Goal: Communication & Community: Answer question/provide support

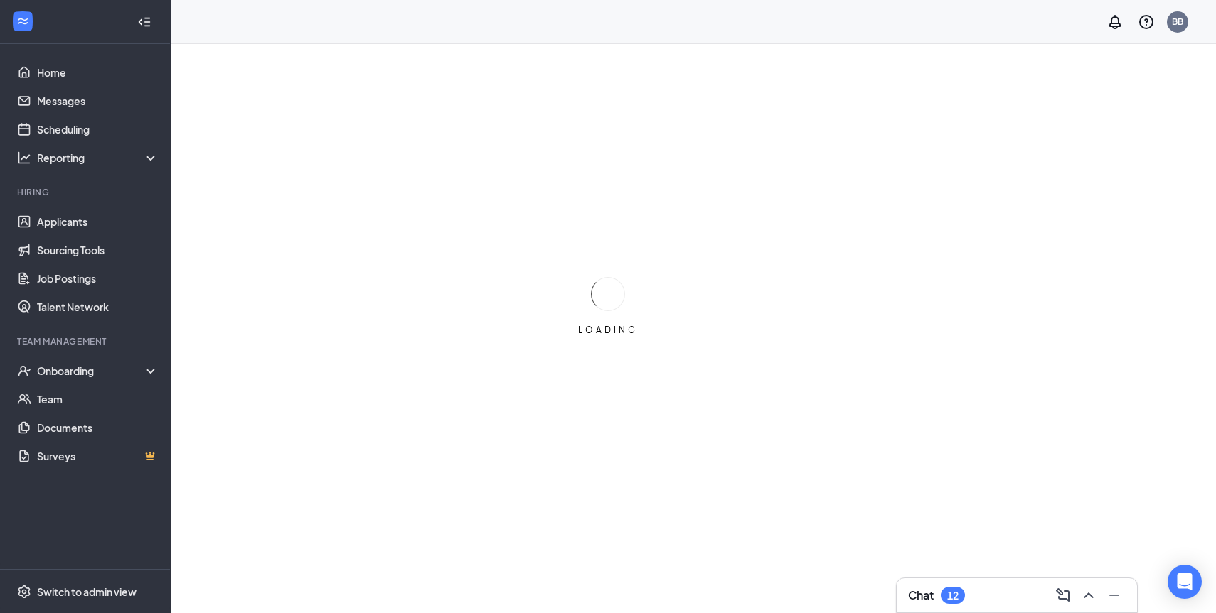
click at [990, 589] on div "Chat 12" at bounding box center [1017, 595] width 218 height 23
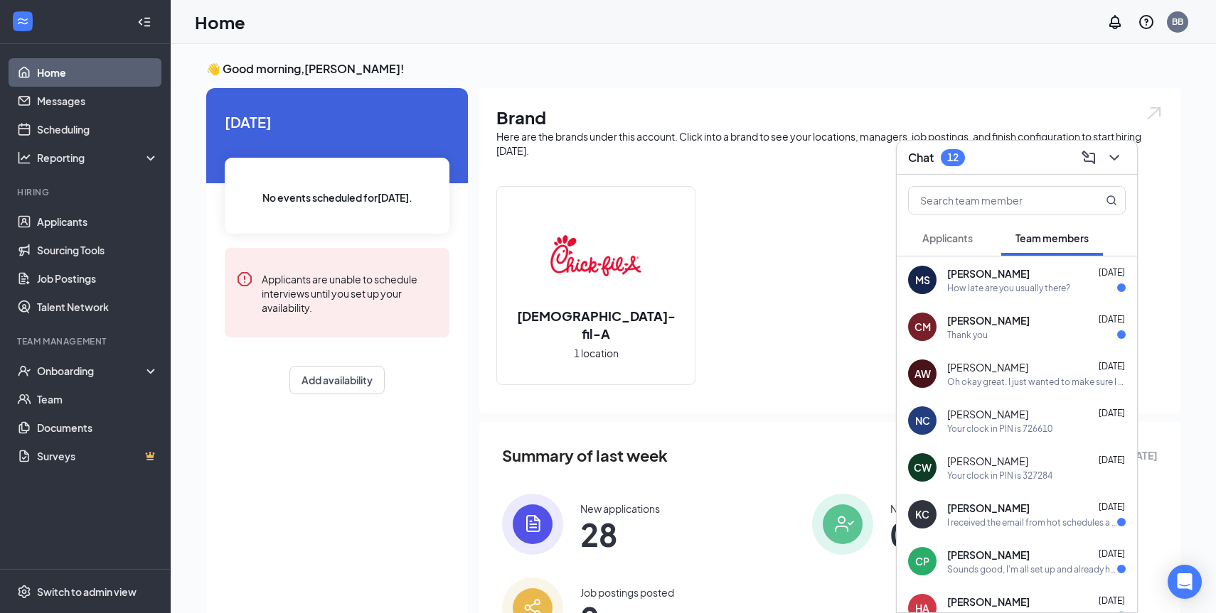
click at [1061, 321] on div "[PERSON_NAME] [DATE]" at bounding box center [1036, 320] width 178 height 14
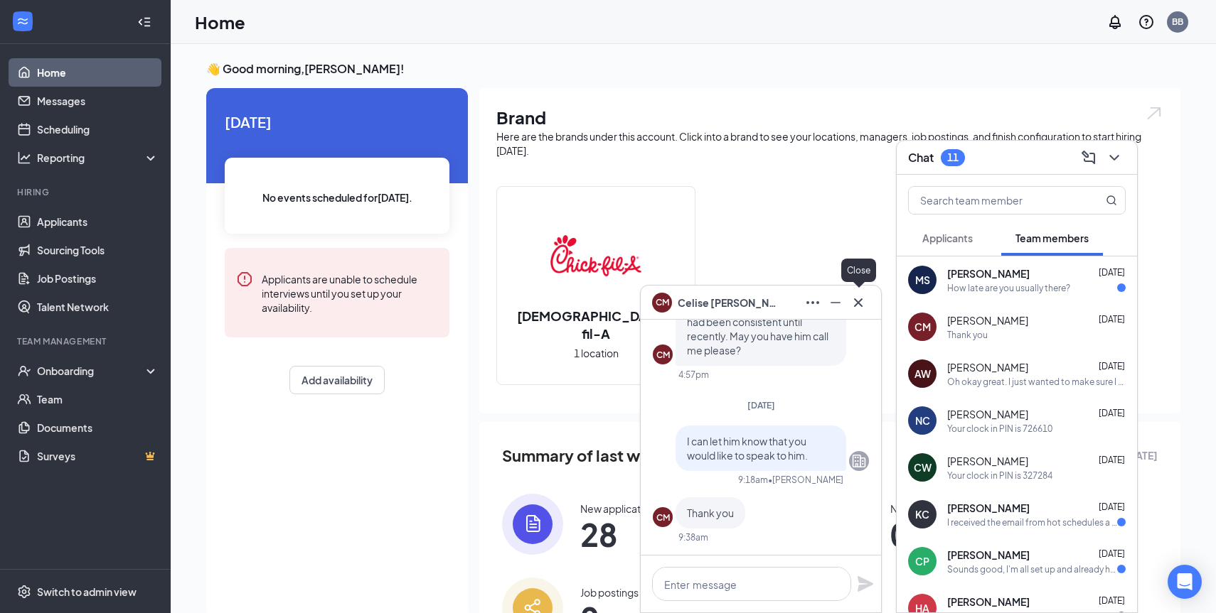
click at [855, 296] on icon "Cross" at bounding box center [857, 302] width 17 height 17
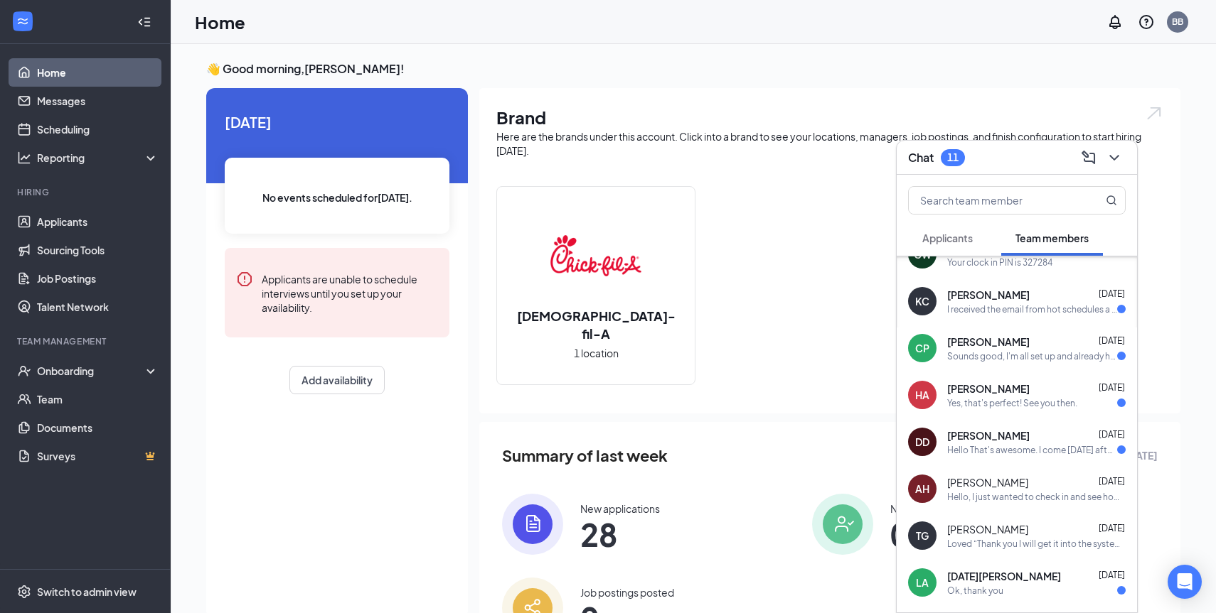
scroll to position [193, 0]
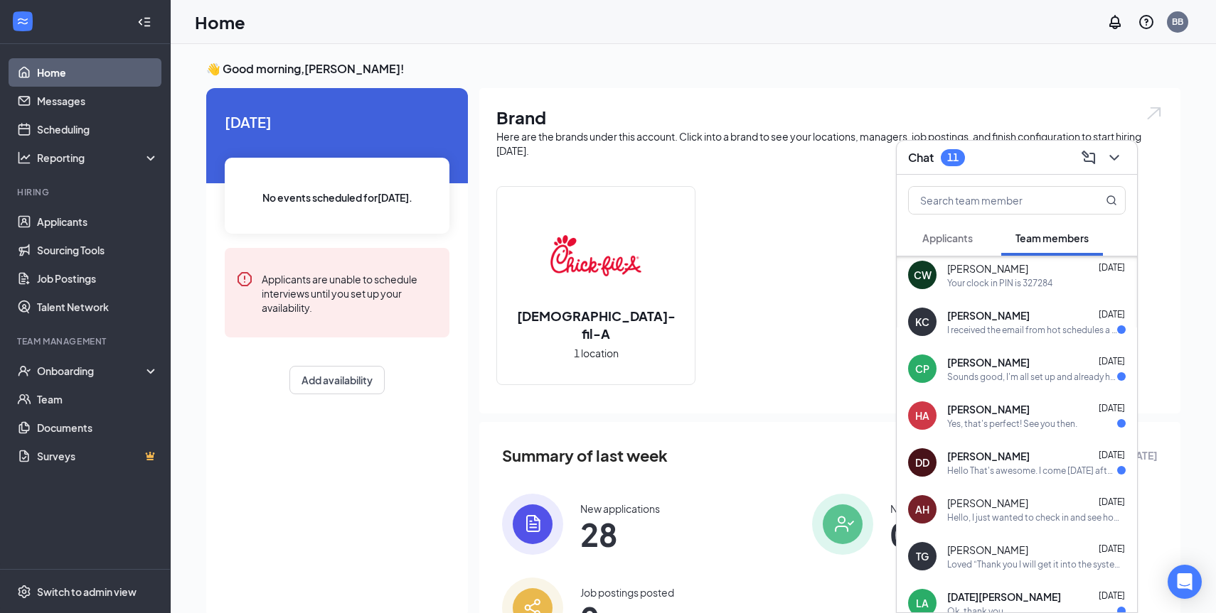
click at [1046, 453] on div "[PERSON_NAME] [DATE]" at bounding box center [1036, 456] width 178 height 14
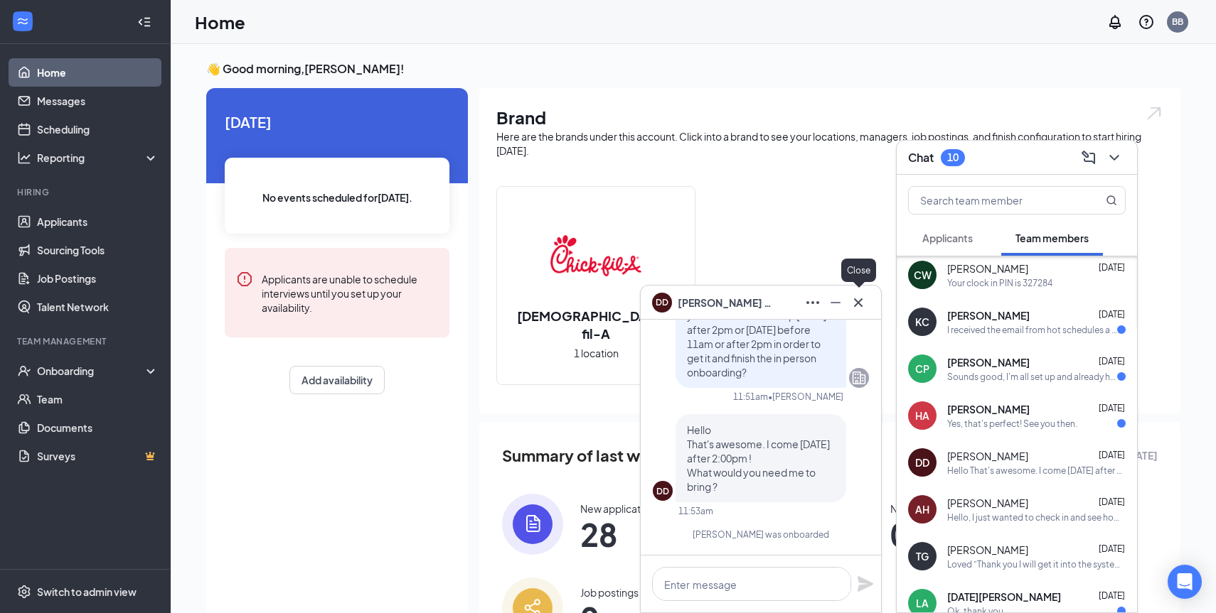
click at [858, 301] on icon "Cross" at bounding box center [858, 302] width 9 height 9
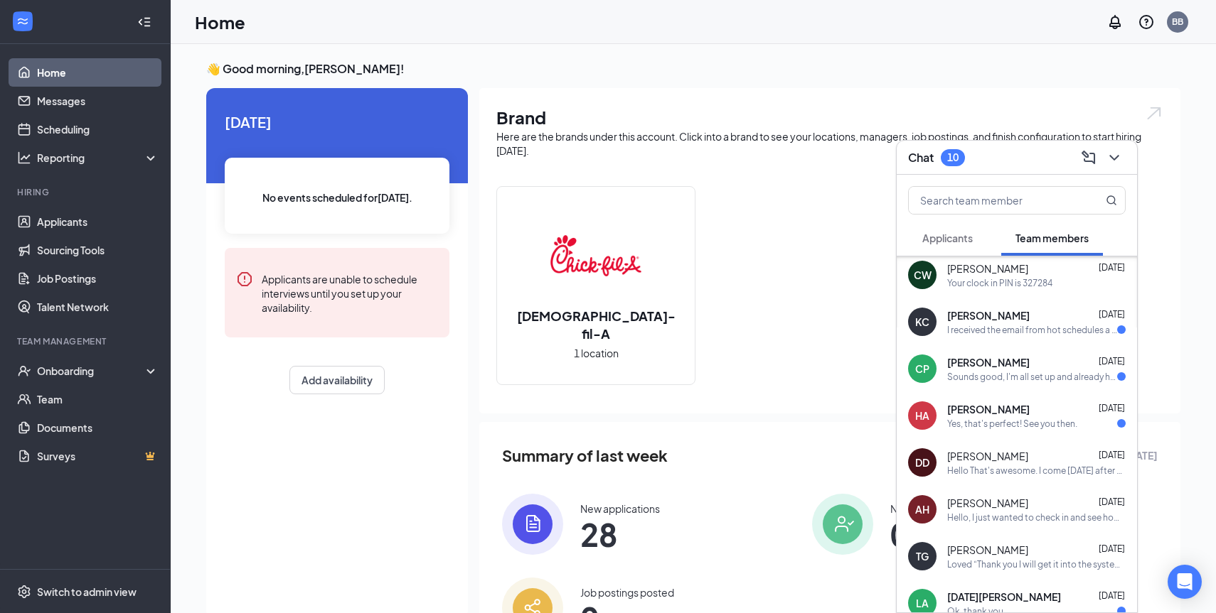
click at [1062, 410] on div "[PERSON_NAME] [DATE]" at bounding box center [1036, 409] width 178 height 14
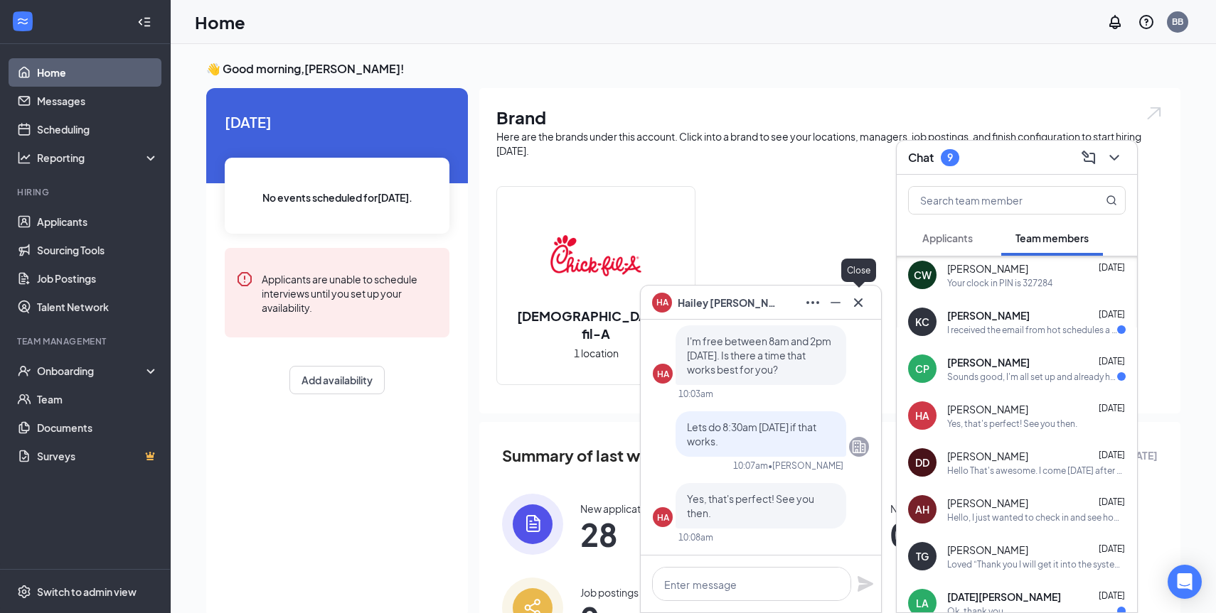
click at [857, 302] on icon "Cross" at bounding box center [858, 302] width 9 height 9
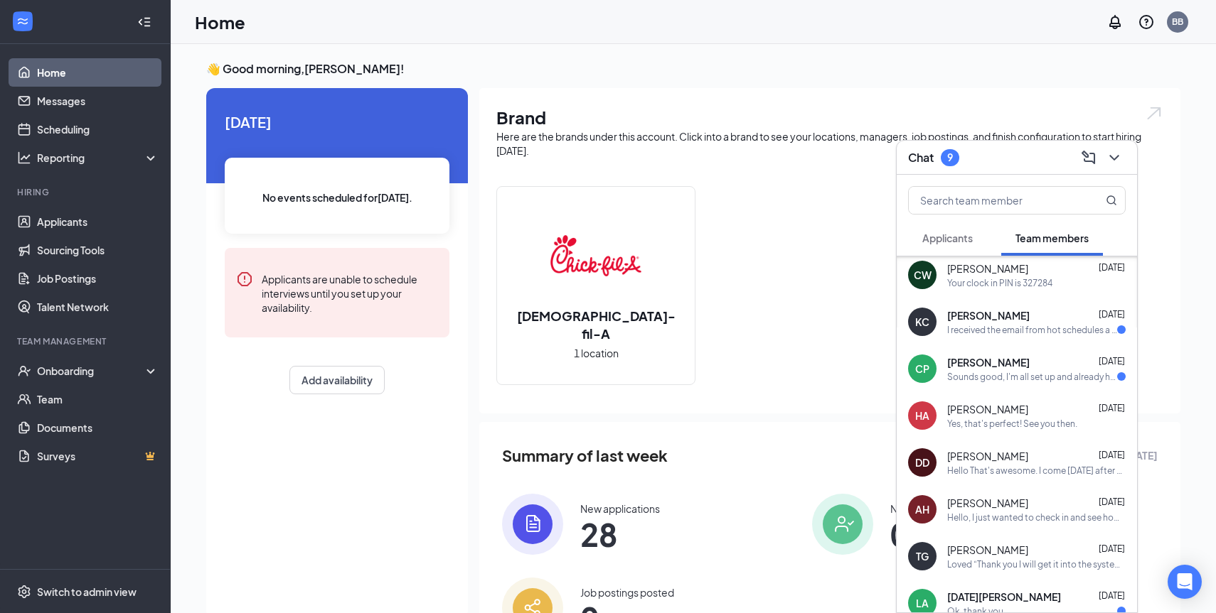
click at [1058, 395] on div "HA [PERSON_NAME] [DATE] Yes, that's perfect! See you then." at bounding box center [1016, 415] width 240 height 47
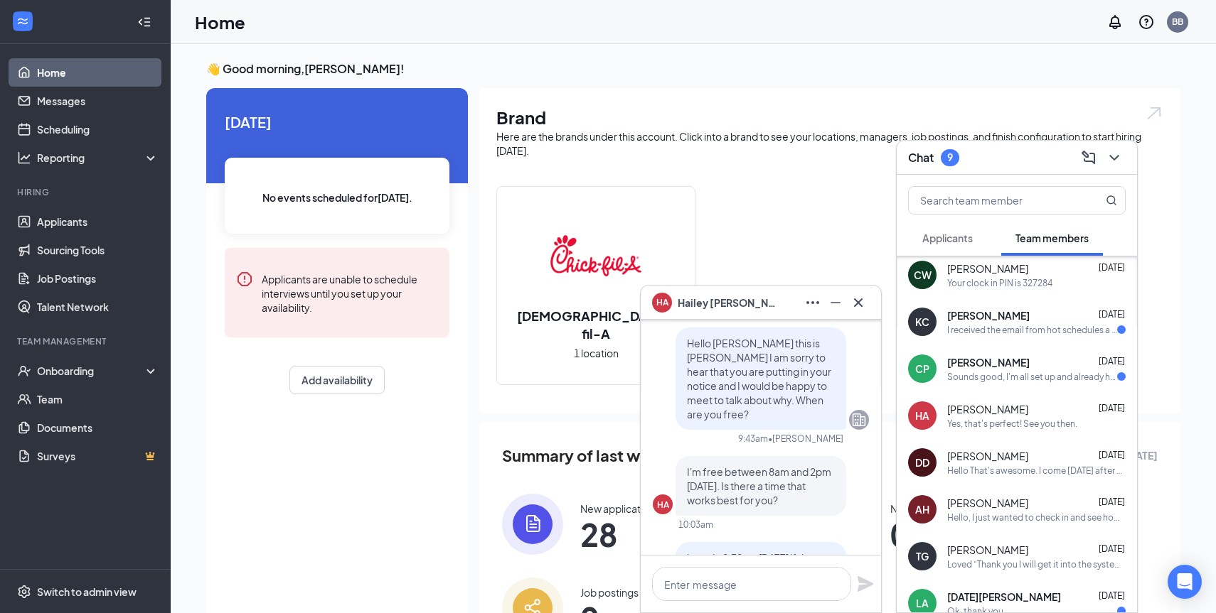
scroll to position [0, 0]
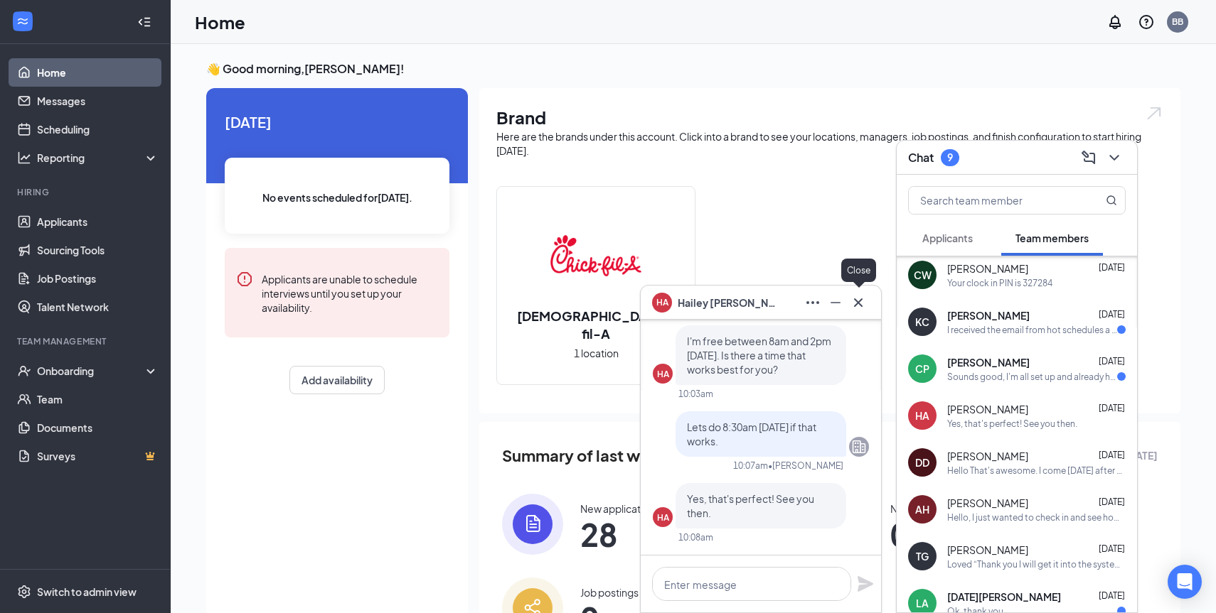
click at [857, 297] on icon "Cross" at bounding box center [857, 302] width 17 height 17
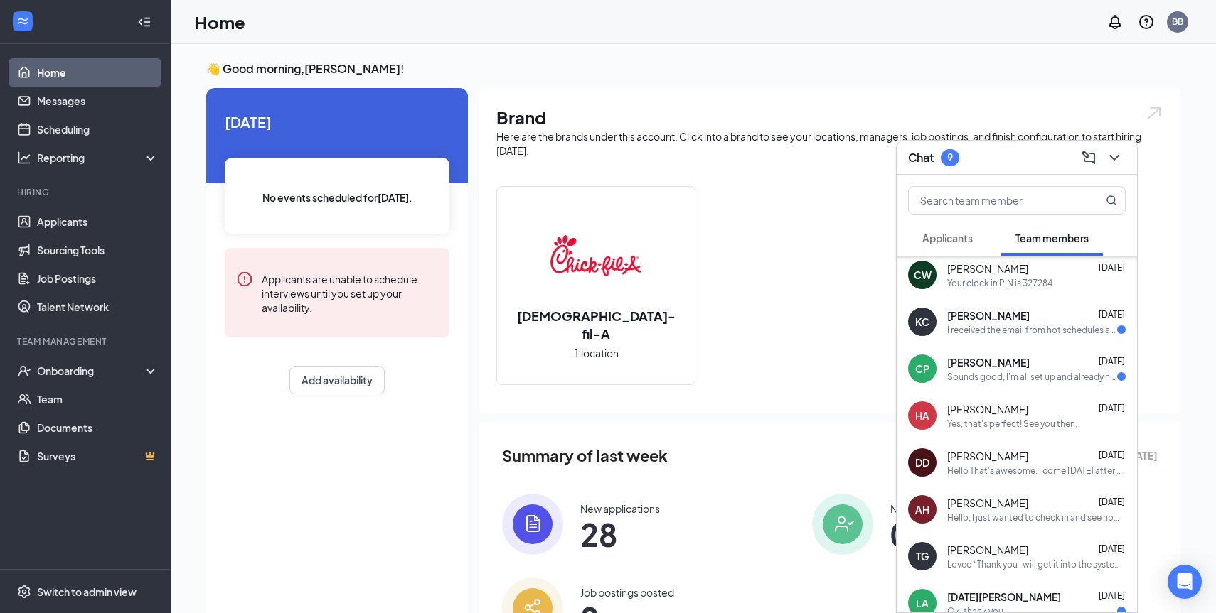
click at [1048, 354] on div "CP [PERSON_NAME] [DATE] Sounds good, I'm all set up and already have the app in…" at bounding box center [1016, 368] width 240 height 47
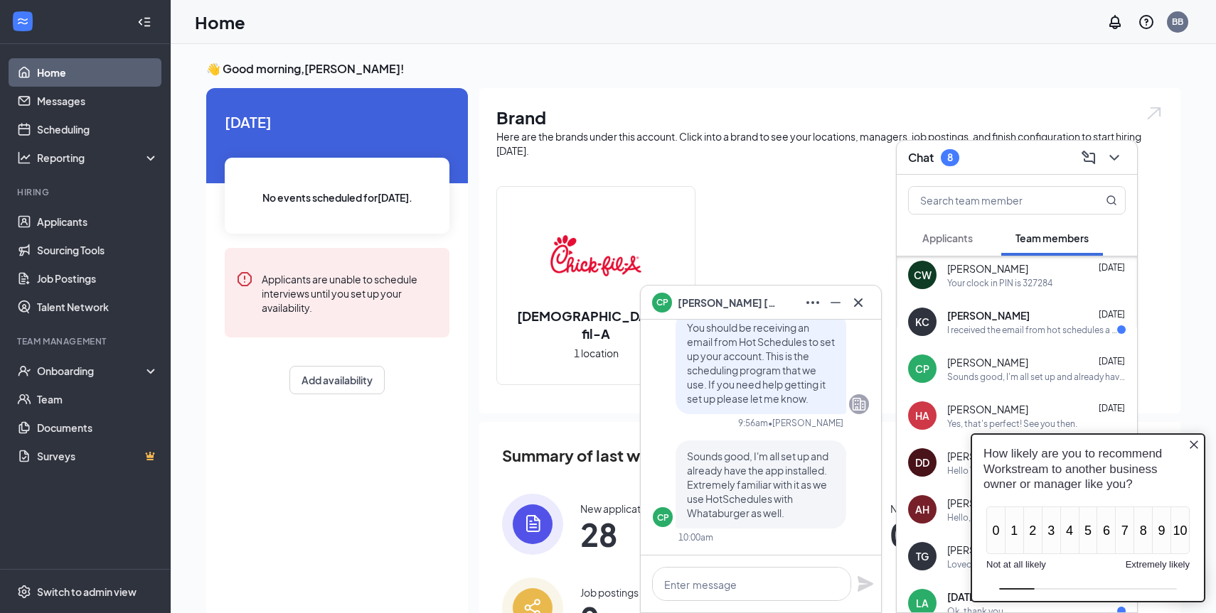
click at [1190, 441] on icon "Close button" at bounding box center [1193, 444] width 11 height 11
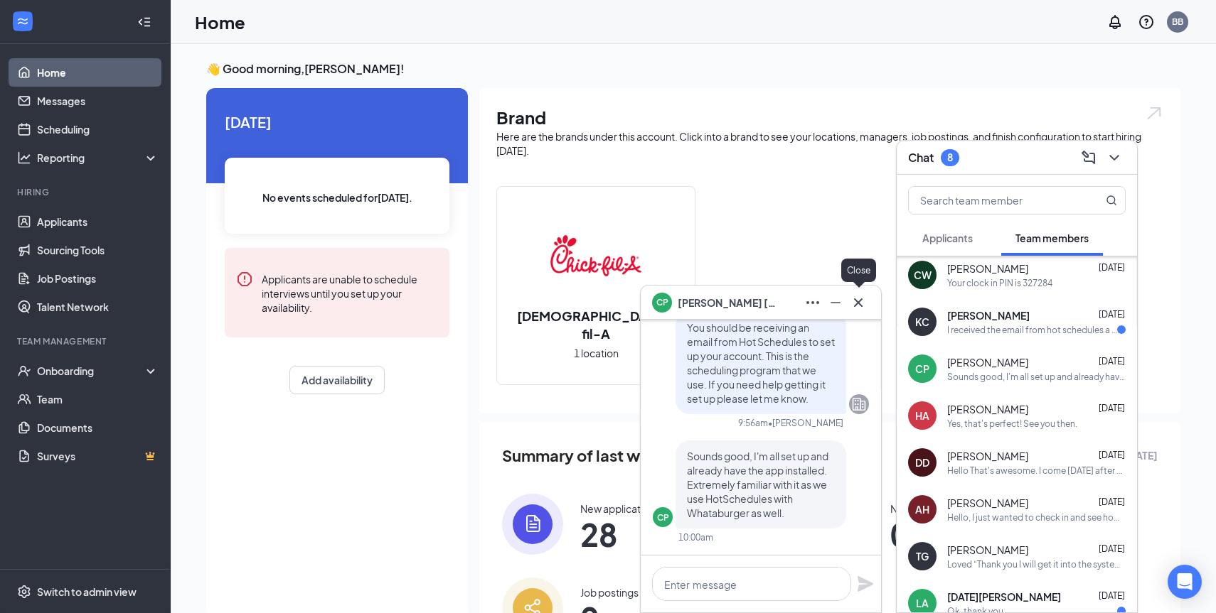
click at [855, 299] on icon "Cross" at bounding box center [857, 302] width 17 height 17
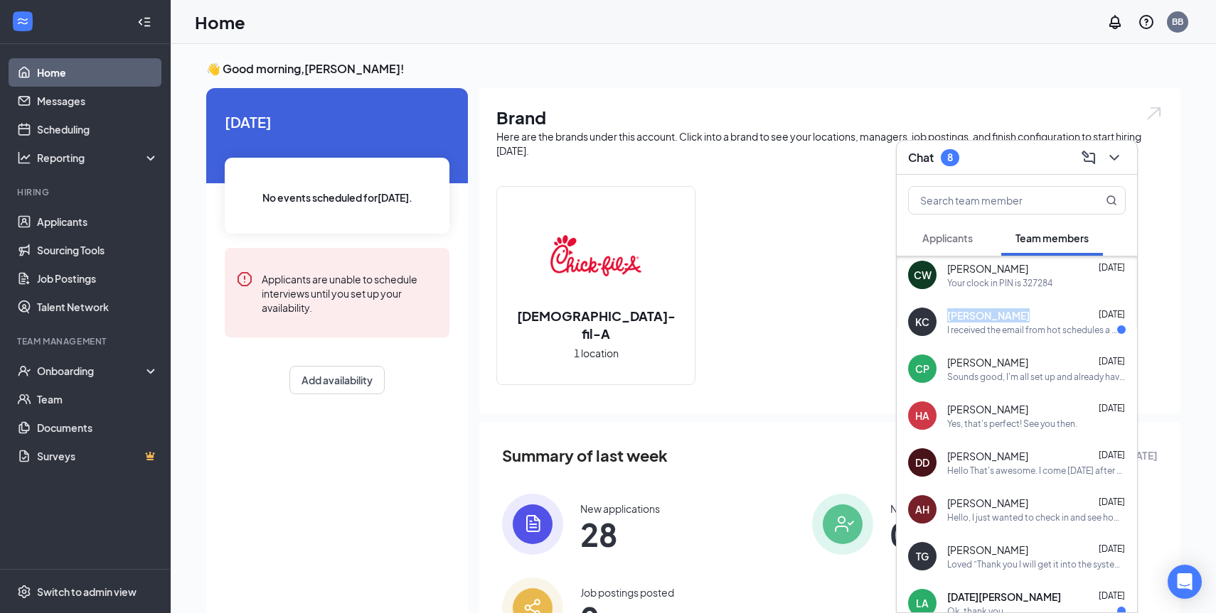
click at [1027, 309] on div "[PERSON_NAME] [DATE]" at bounding box center [1036, 316] width 178 height 14
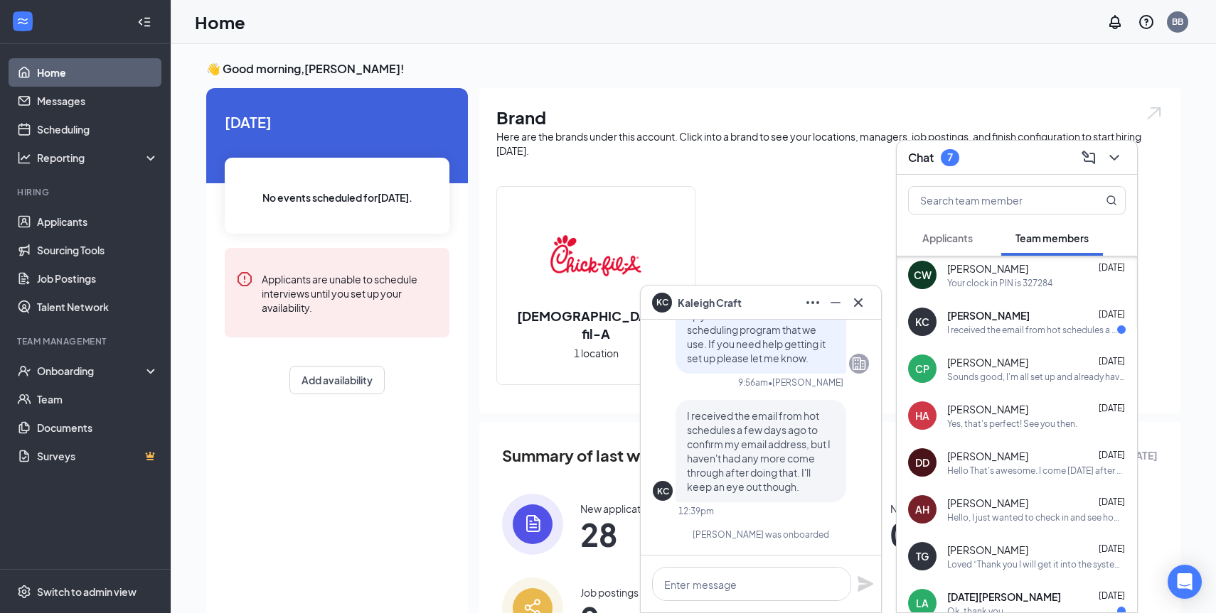
click at [1176, 305] on div "Brand Here are the brands under this account. Click into a brand to see your lo…" at bounding box center [829, 251] width 701 height 326
click at [857, 298] on icon "Cross" at bounding box center [857, 302] width 17 height 17
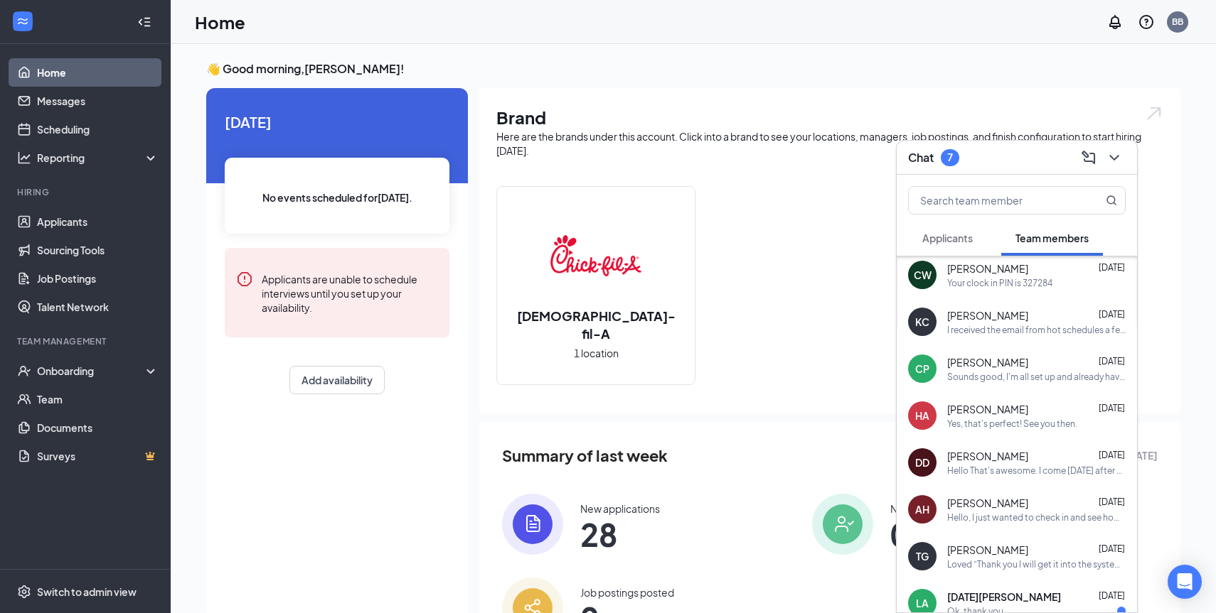
click at [1063, 356] on div "[PERSON_NAME] [DATE]" at bounding box center [1036, 362] width 178 height 14
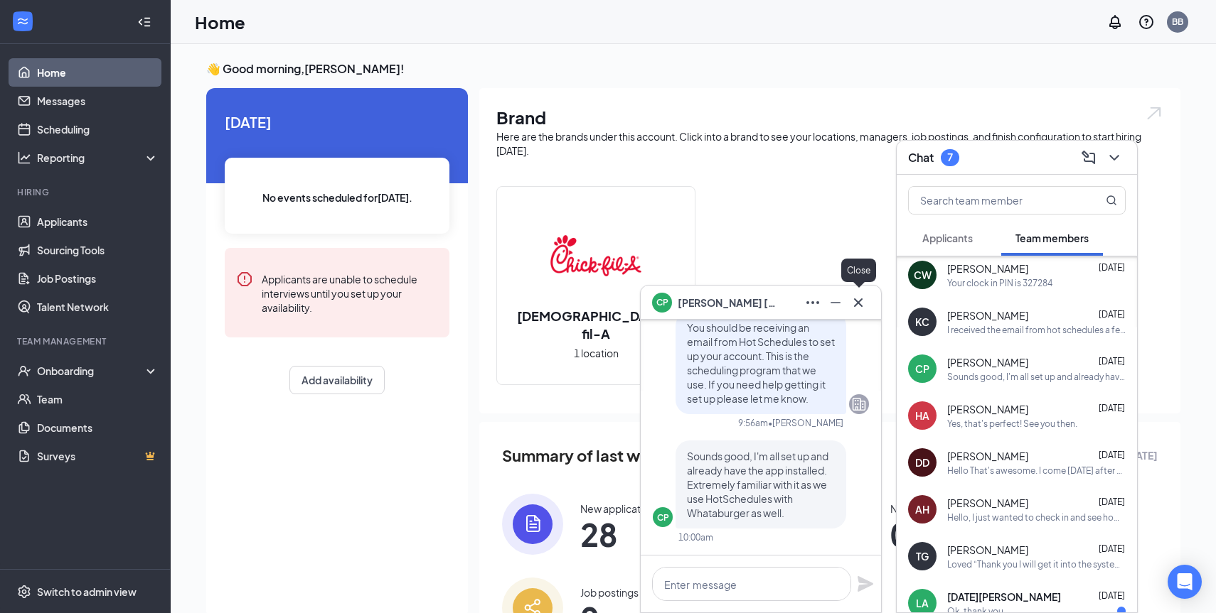
click at [855, 296] on icon "Cross" at bounding box center [857, 302] width 17 height 17
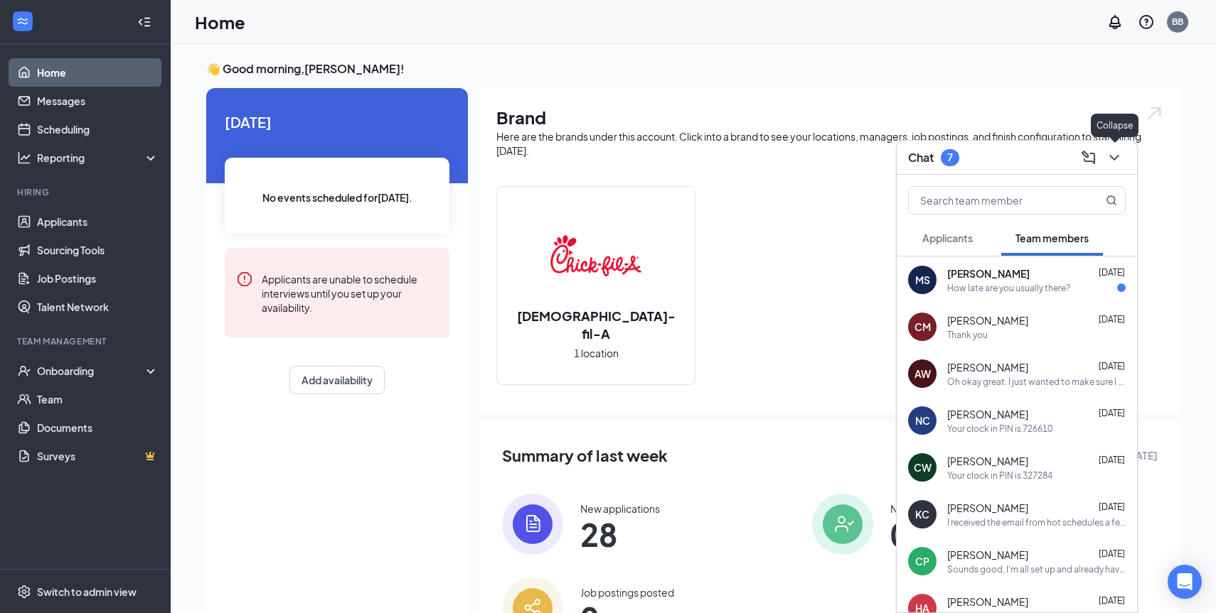
click at [1111, 151] on icon "ChevronDown" at bounding box center [1113, 157] width 17 height 17
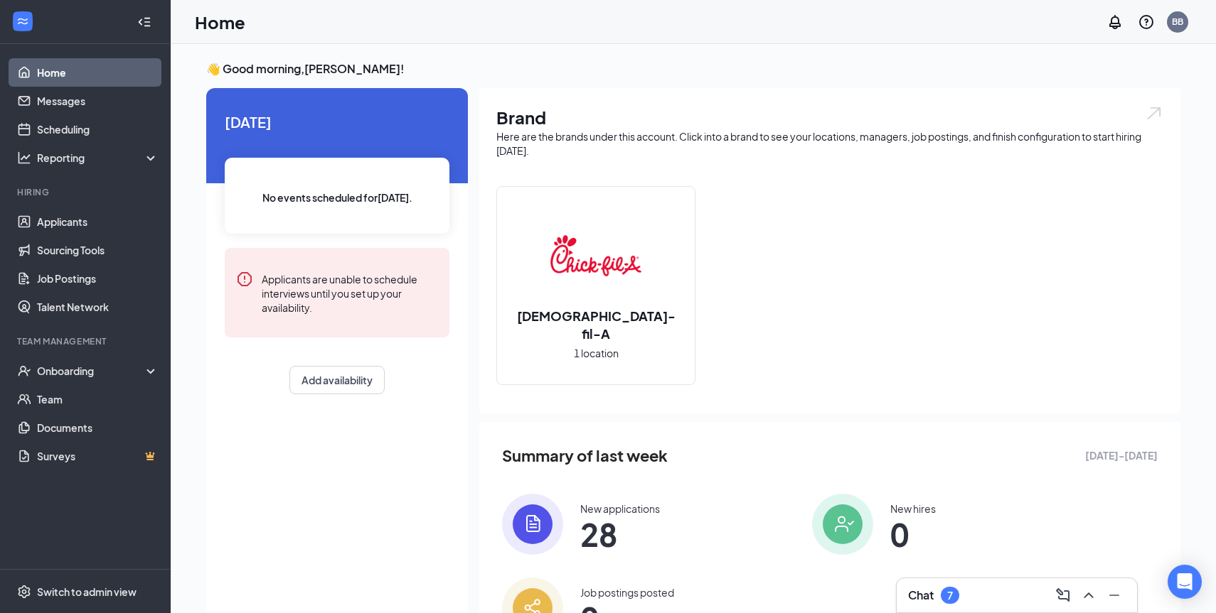
click at [186, 122] on div "👋 Good morning, [PERSON_NAME] ! [DATE] No events scheduled for [DATE] . Applica…" at bounding box center [693, 369] width 1045 height 650
click at [186, 124] on div "👋 Good morning, [PERSON_NAME] ! [DATE] No events scheduled for [DATE] . Applica…" at bounding box center [693, 369] width 1045 height 650
